Goal: Task Accomplishment & Management: Manage account settings

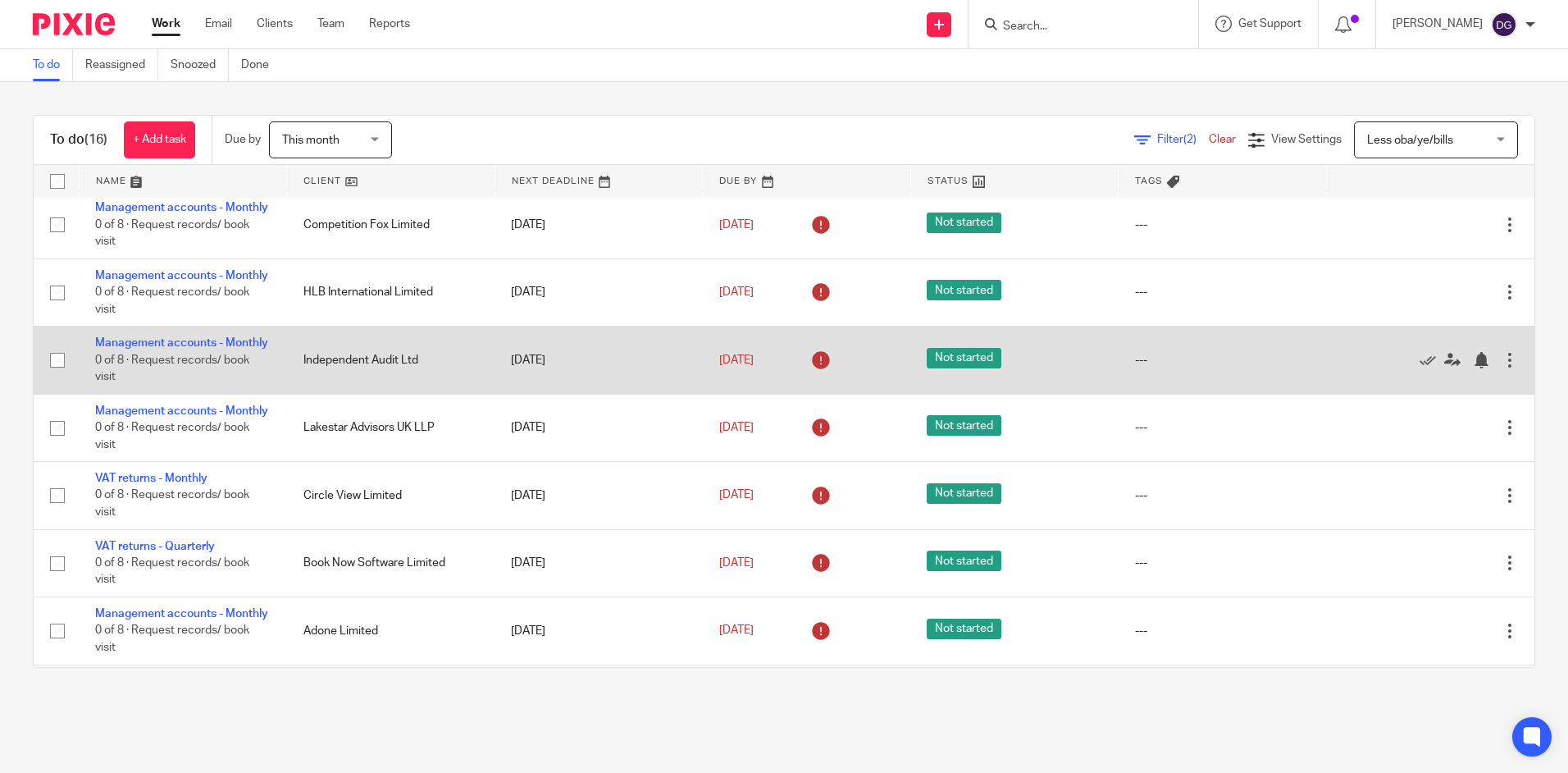
scroll to position [575, 0]
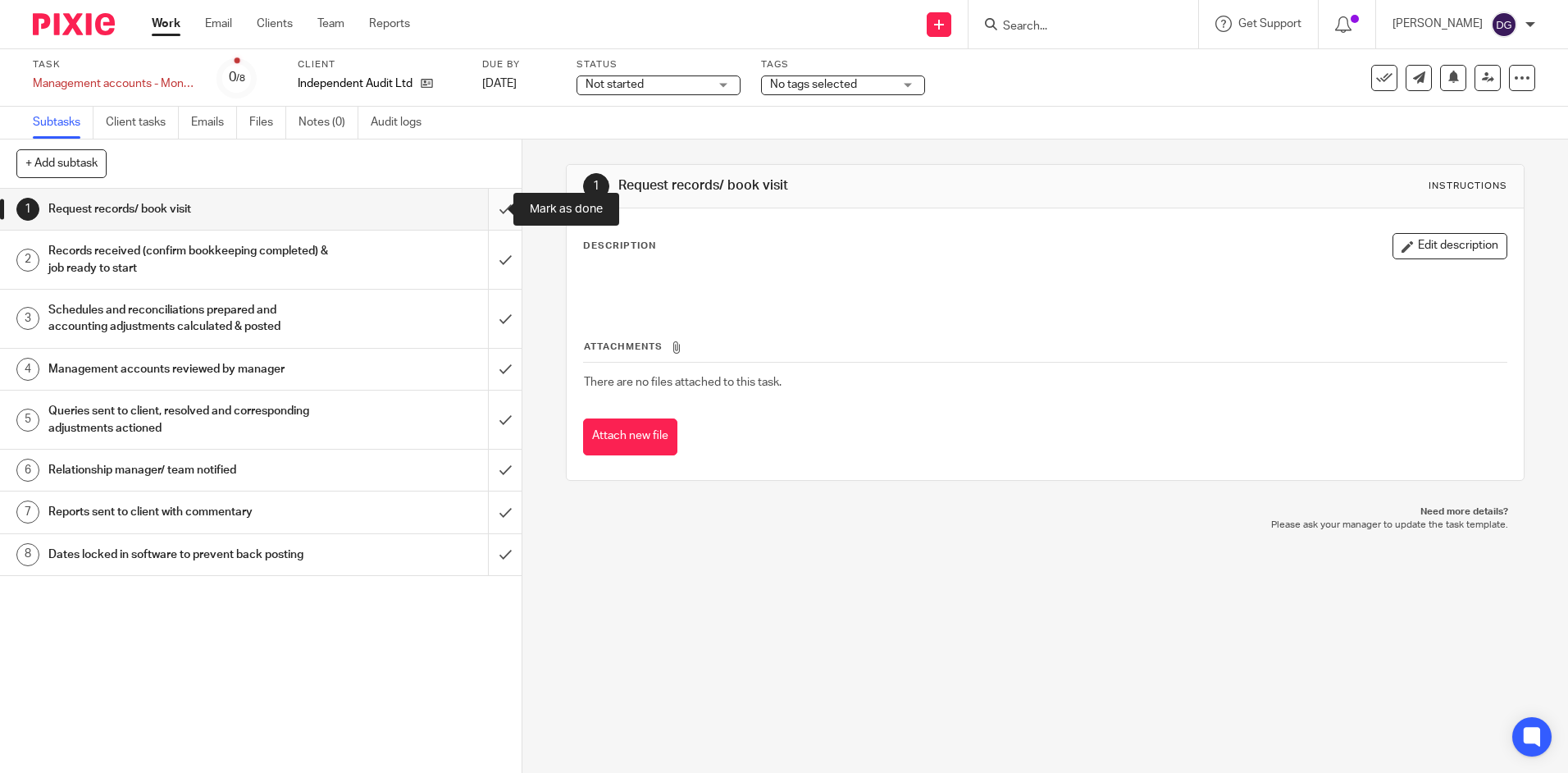
click at [481, 221] on input "submit" at bounding box center [261, 208] width 522 height 41
click at [489, 258] on input "submit" at bounding box center [261, 259] width 522 height 59
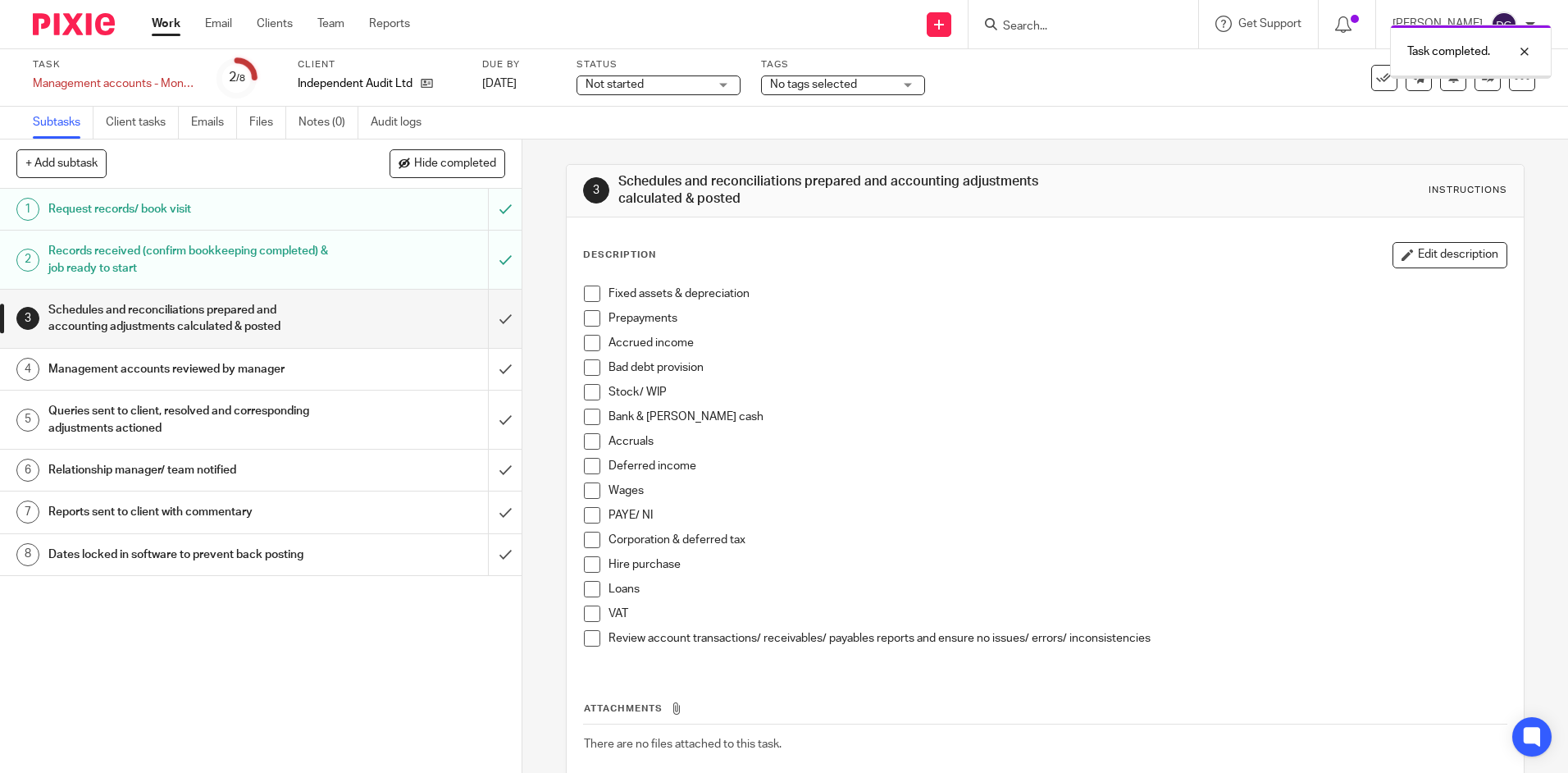
click at [491, 325] on input "submit" at bounding box center [261, 319] width 522 height 59
click at [500, 322] on input "submit" at bounding box center [261, 319] width 522 height 59
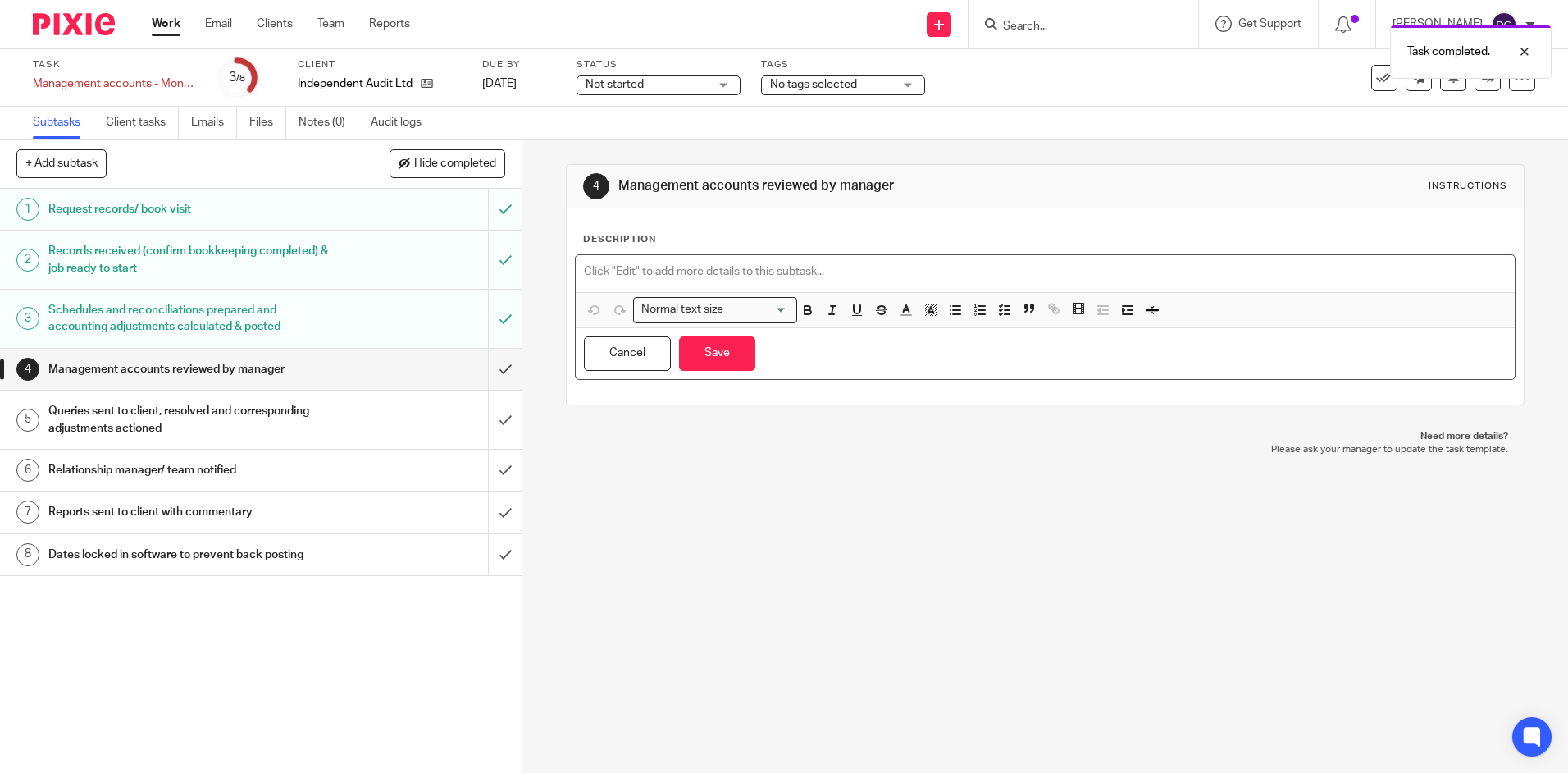
click at [711, 285] on div at bounding box center [1044, 273] width 938 height 37
click at [722, 353] on button "Save" at bounding box center [717, 354] width 76 height 36
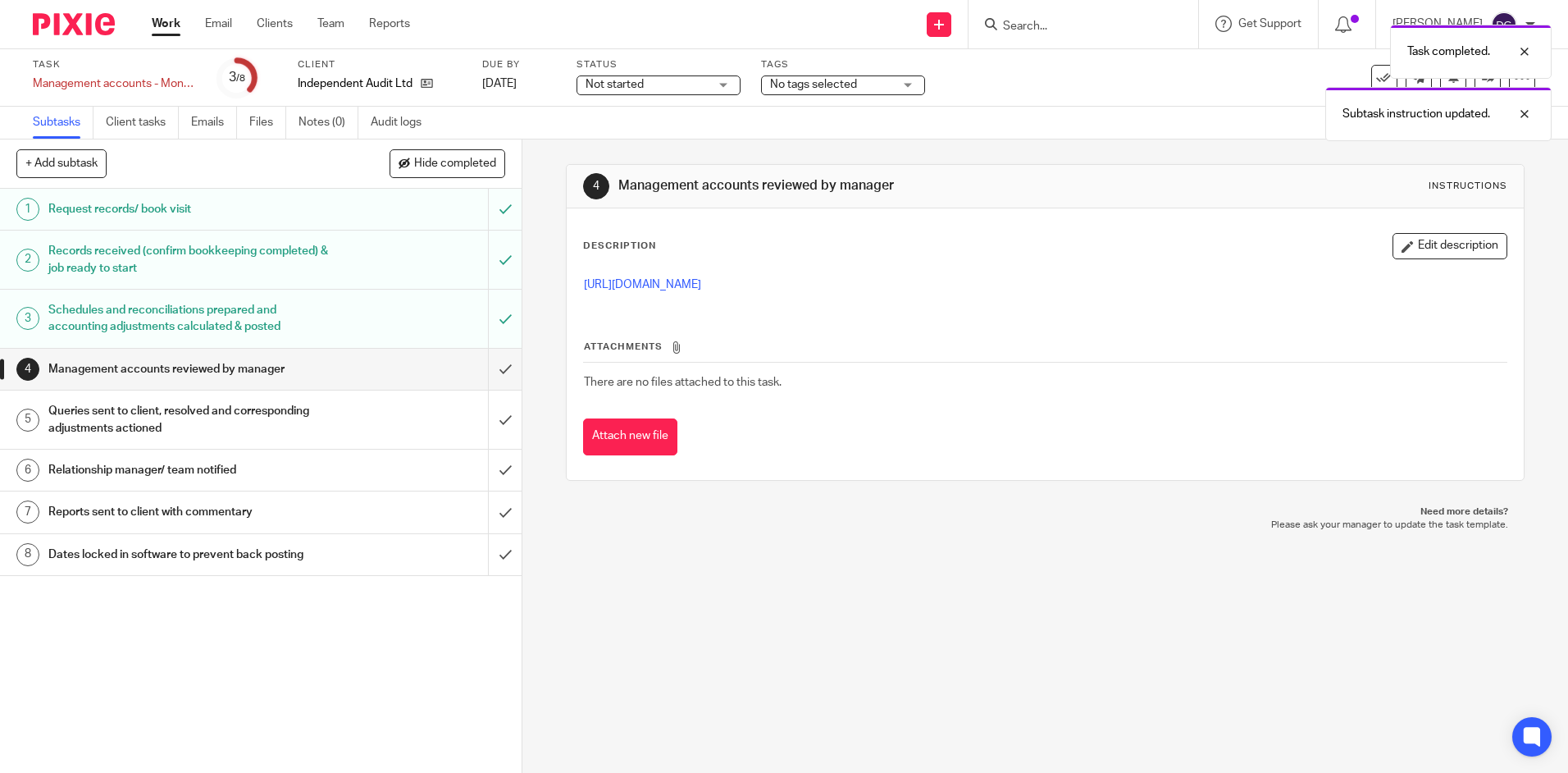
click at [731, 89] on div "Not started Not started" at bounding box center [658, 85] width 164 height 20
click at [679, 155] on li "In progress" at bounding box center [659, 145] width 163 height 34
click at [807, 84] on div "Task completed. Subtask instruction updated." at bounding box center [1167, 79] width 768 height 125
click at [896, 85] on div "Task completed. Subtask instruction updated." at bounding box center [1167, 79] width 768 height 125
click at [909, 84] on div "No tags selected" at bounding box center [842, 85] width 164 height 20
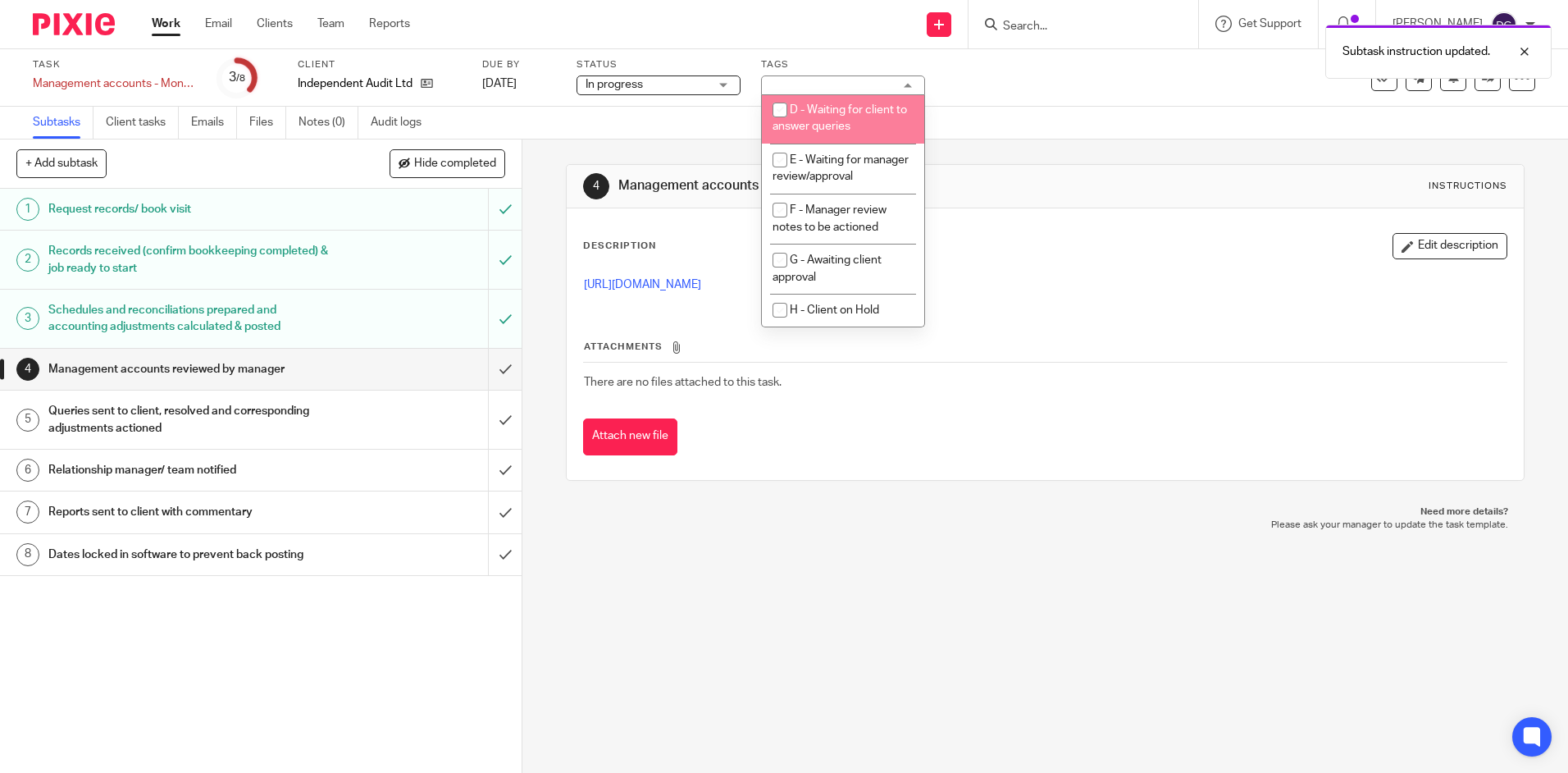
scroll to position [169, 0]
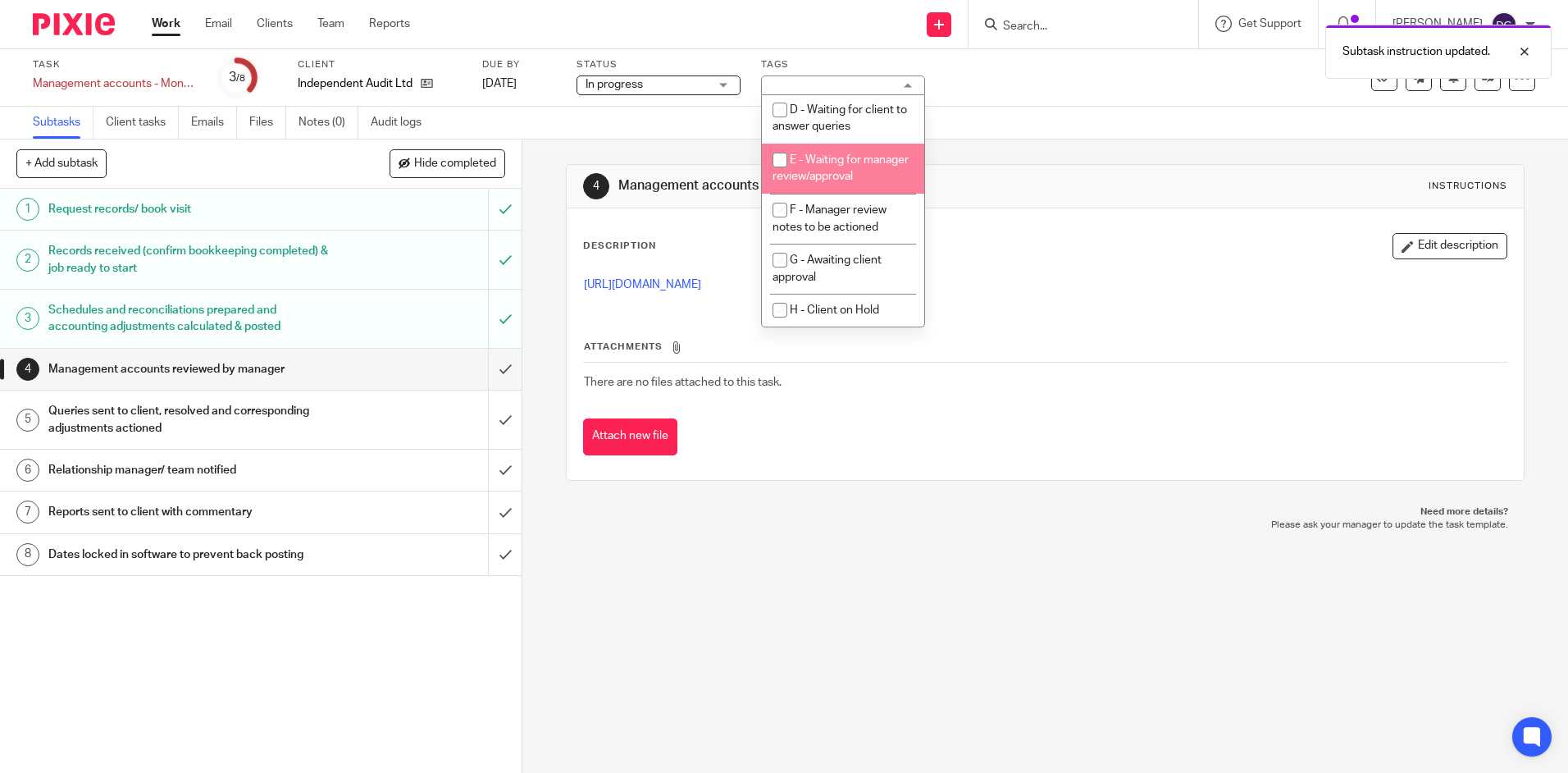
click at [874, 184] on li "E - Waiting for manager review/approval" at bounding box center [843, 169] width 163 height 50
checkbox input "true"
click at [1041, 105] on div "Task Management accounts - Monthly Save Management accounts - Monthly 3 /8 Clie…" at bounding box center [784, 78] width 1568 height 58
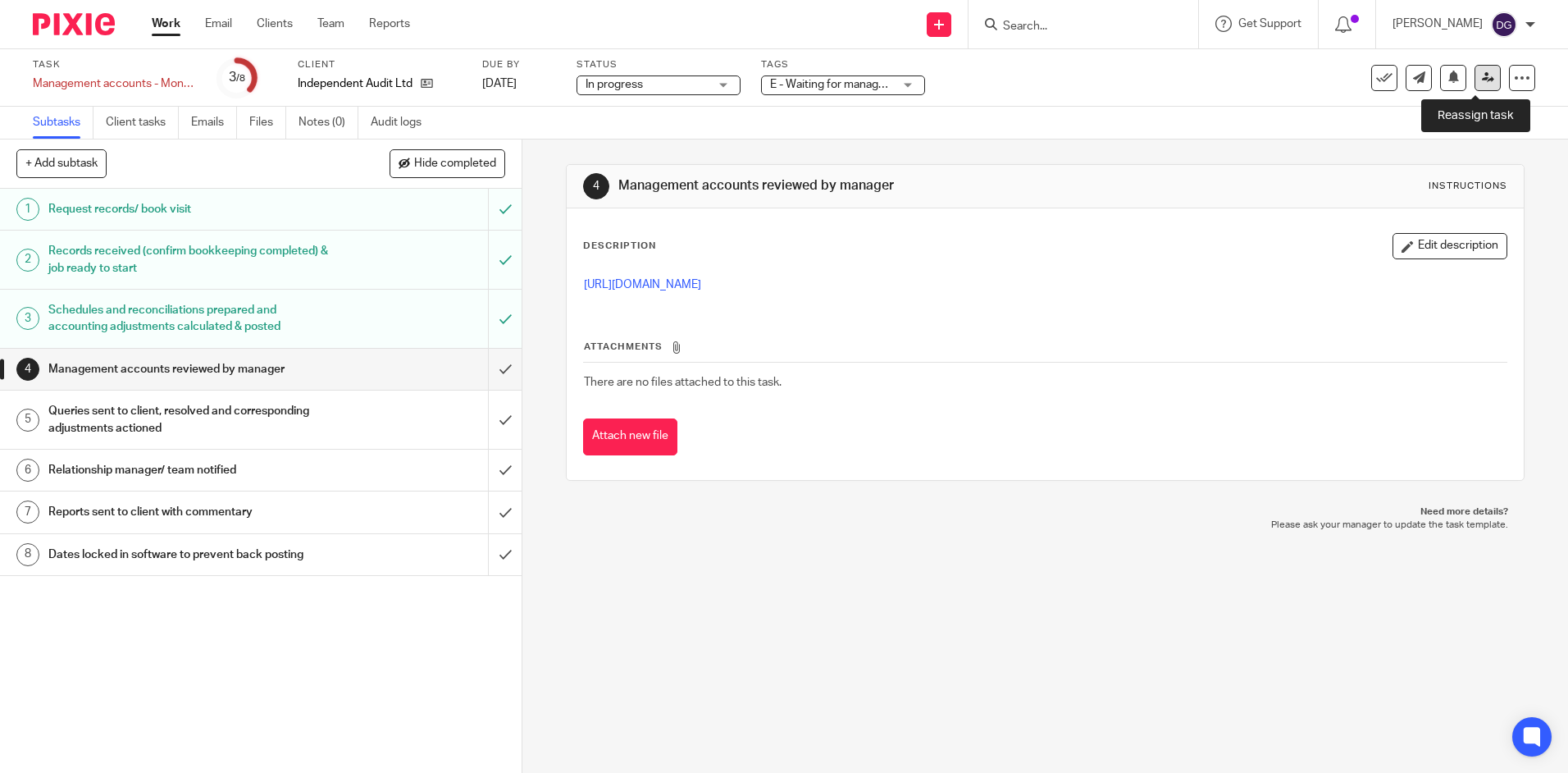
click at [1482, 81] on icon at bounding box center [1488, 77] width 12 height 12
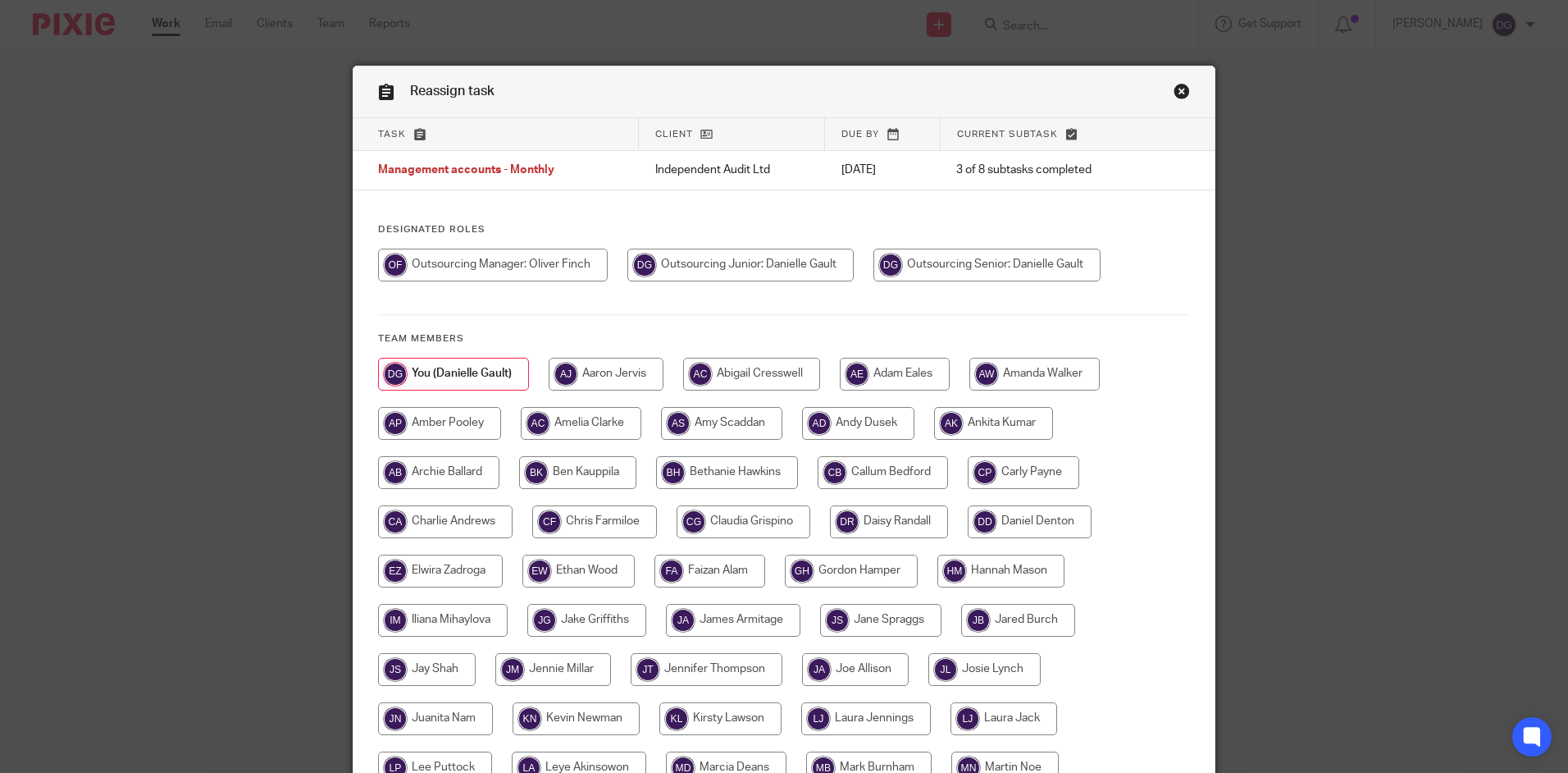
click at [553, 260] on input "radio" at bounding box center [493, 265] width 230 height 33
radio input "true"
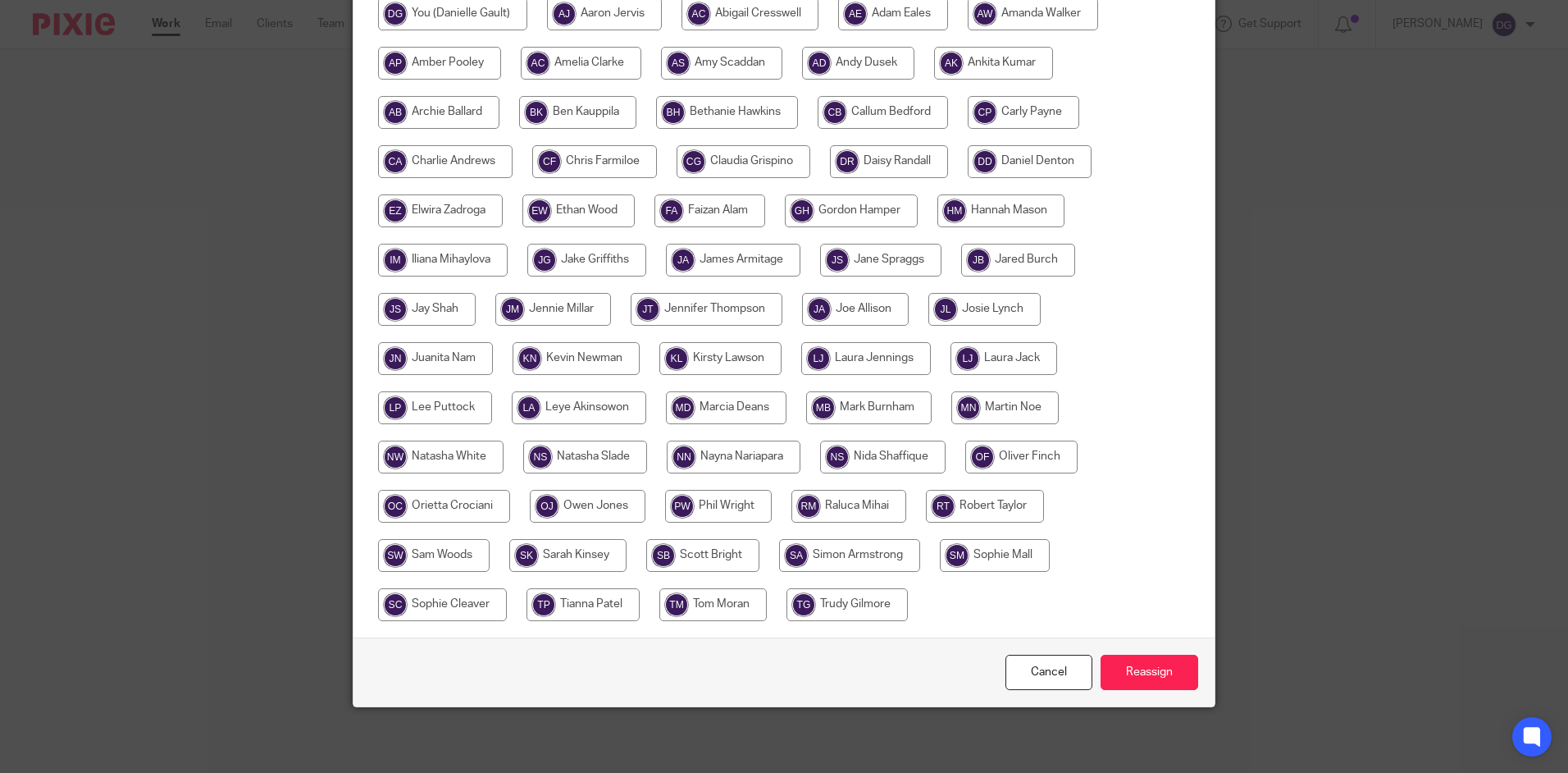
click at [1128, 638] on div "Cancel Reassign" at bounding box center [784, 671] width 861 height 68
click at [1131, 669] on input "Reassign" at bounding box center [1149, 673] width 97 height 36
